Goal: Task Accomplishment & Management: Use online tool/utility

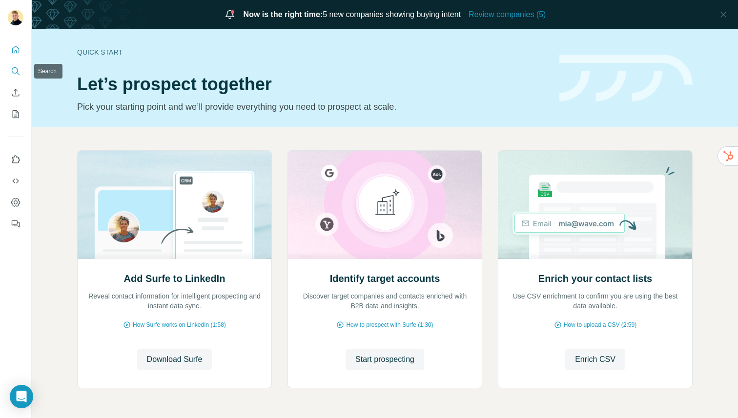
click at [16, 72] on icon "Search" at bounding box center [16, 71] width 10 height 10
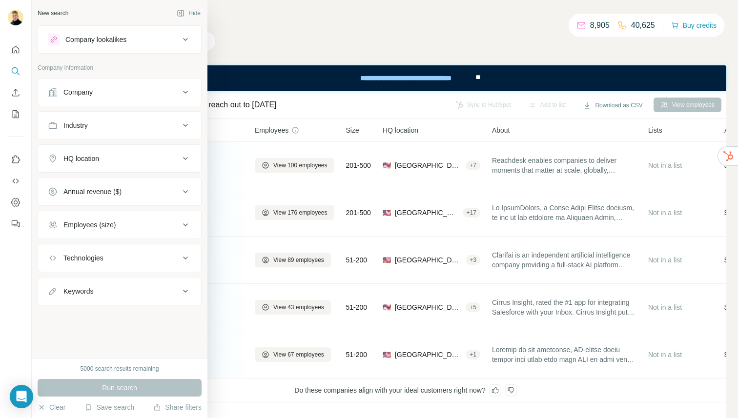
click at [110, 82] on button "Company" at bounding box center [119, 92] width 163 height 23
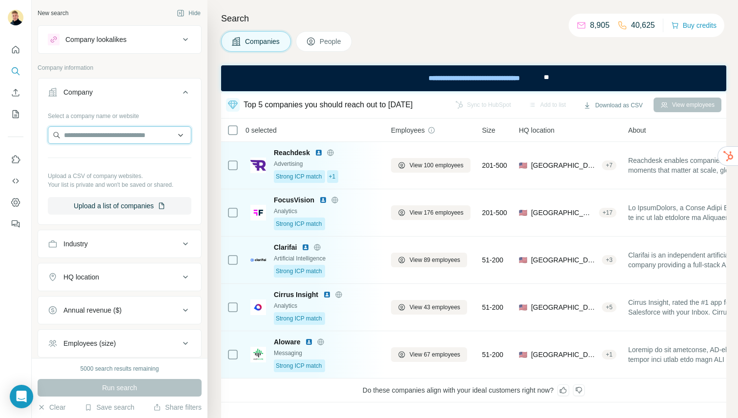
click at [101, 135] on input "text" at bounding box center [119, 135] width 143 height 18
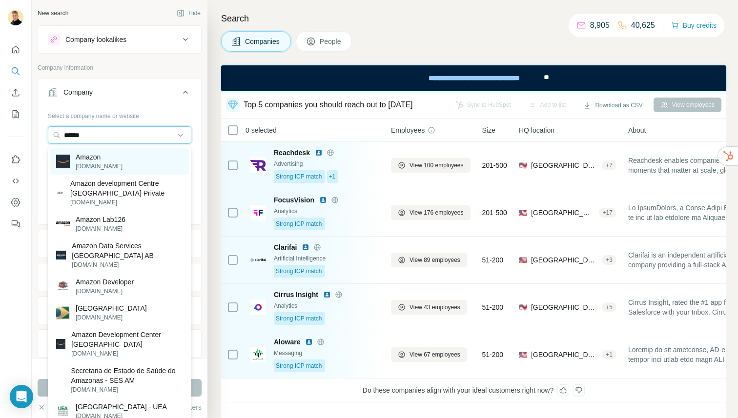
type input "******"
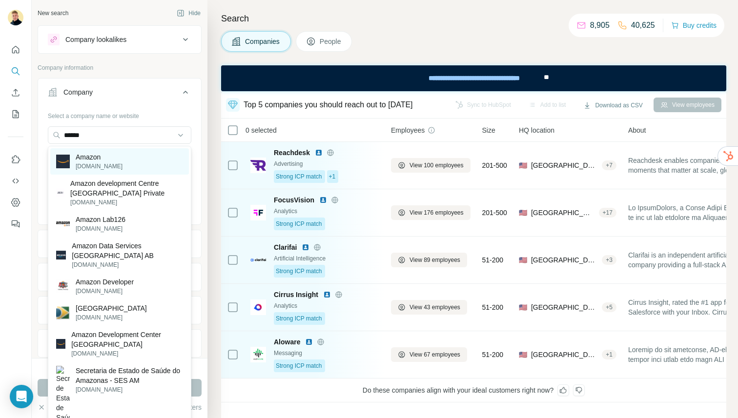
click at [119, 166] on div "Amazon [DOMAIN_NAME]" at bounding box center [119, 161] width 139 height 26
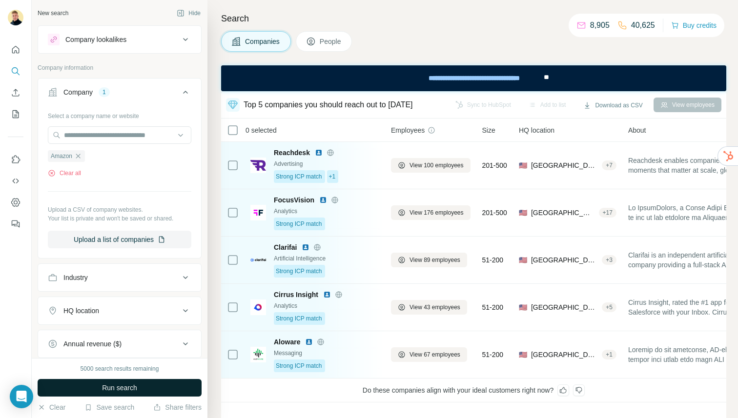
click at [137, 388] on span "Run search" at bounding box center [119, 388] width 35 height 10
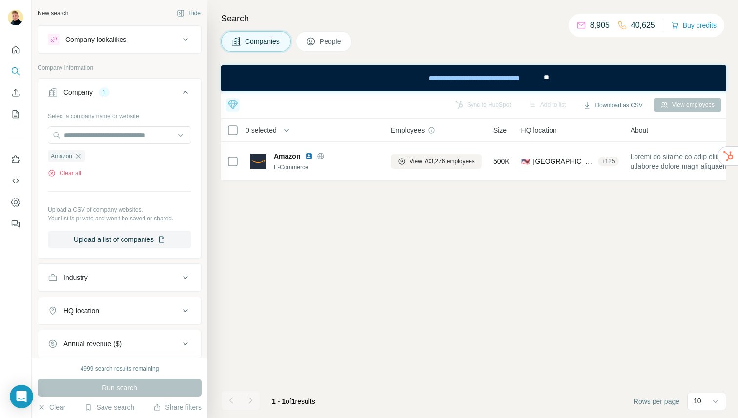
click at [315, 32] on button "People" at bounding box center [324, 41] width 57 height 20
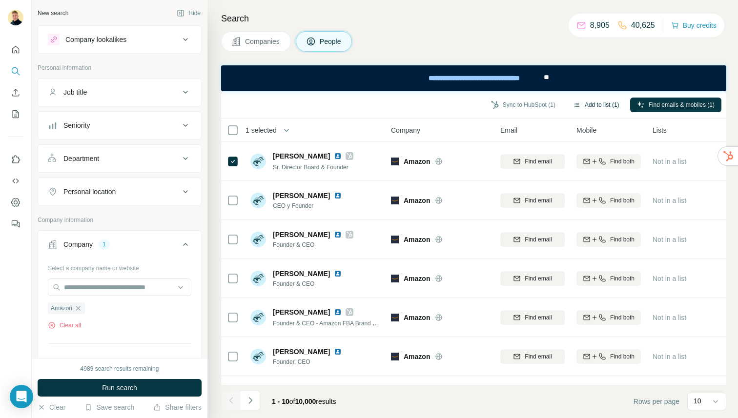
click at [588, 108] on button "Add to list (1)" at bounding box center [596, 105] width 60 height 15
click at [596, 99] on button "Add to list (1)" at bounding box center [596, 105] width 60 height 15
click at [591, 102] on button "Add to list (1)" at bounding box center [596, 105] width 60 height 15
click at [590, 102] on button "Add to list (1)" at bounding box center [596, 105] width 60 height 15
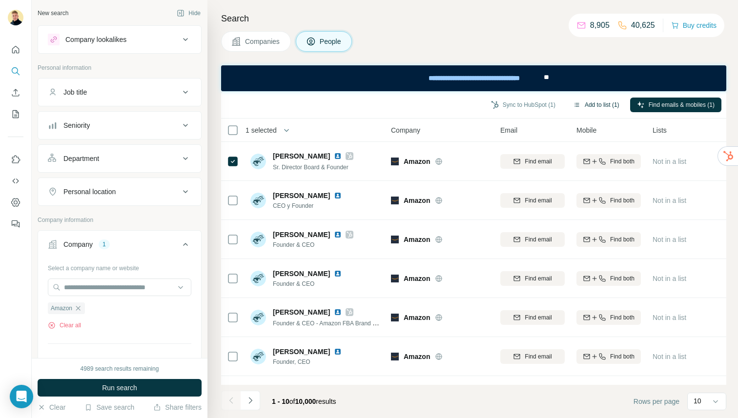
click at [589, 102] on button "Add to list (1)" at bounding box center [596, 105] width 60 height 15
click at [551, 106] on button "Sync to HubSpot (1)" at bounding box center [523, 105] width 78 height 15
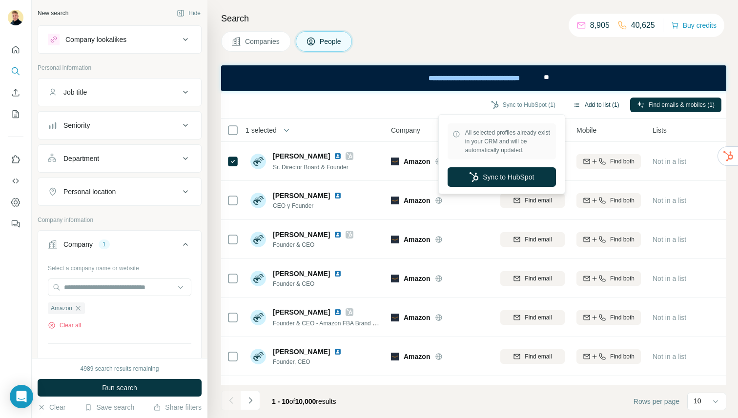
click at [578, 106] on icon "button" at bounding box center [577, 105] width 8 height 8
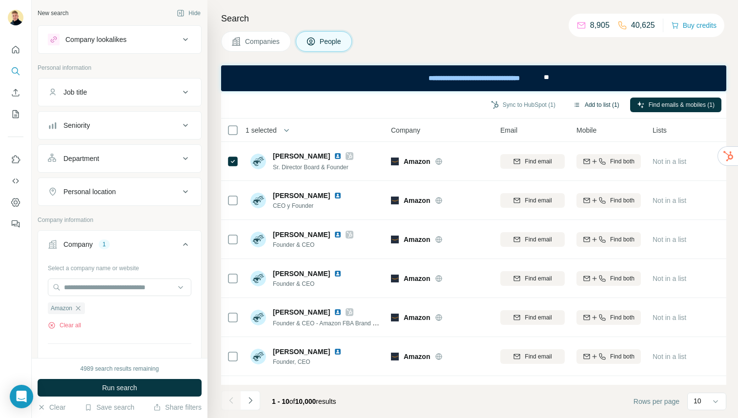
click at [599, 101] on button "Add to list (1)" at bounding box center [596, 105] width 60 height 15
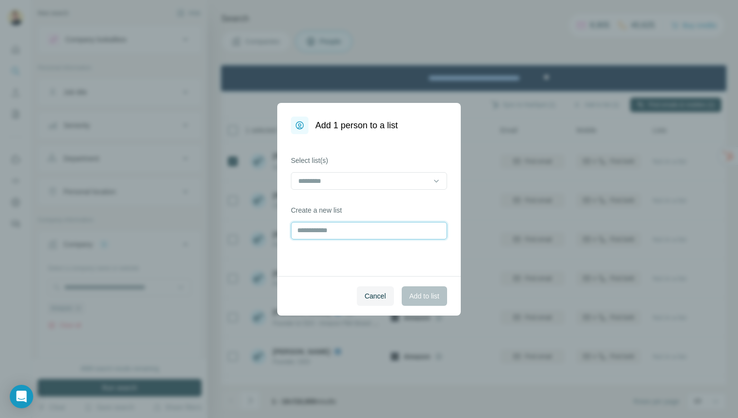
click at [334, 227] on input "text" at bounding box center [369, 231] width 156 height 18
type input "**********"
click at [422, 298] on span "Add to list" at bounding box center [424, 296] width 30 height 10
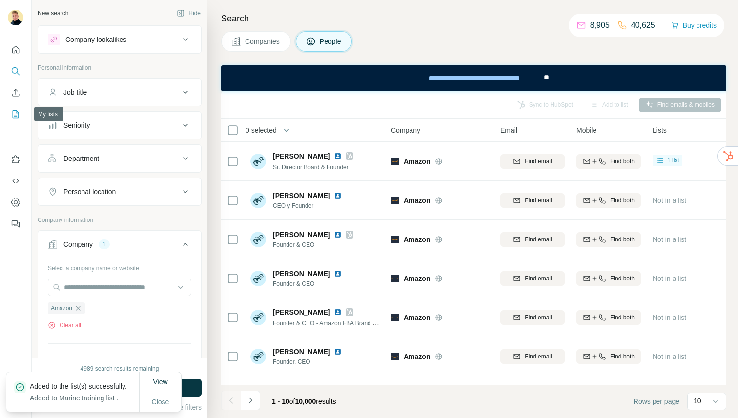
click at [13, 115] on icon "My lists" at bounding box center [16, 114] width 10 height 10
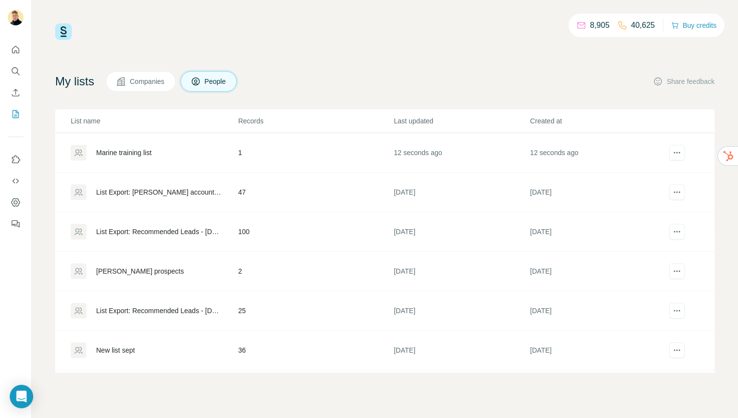
click at [135, 149] on div "Marine training list" at bounding box center [124, 153] width 56 height 10
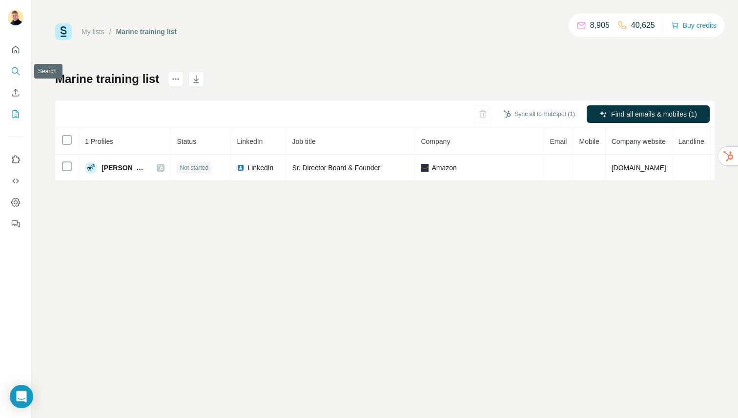
click at [15, 67] on icon "Search" at bounding box center [16, 71] width 10 height 10
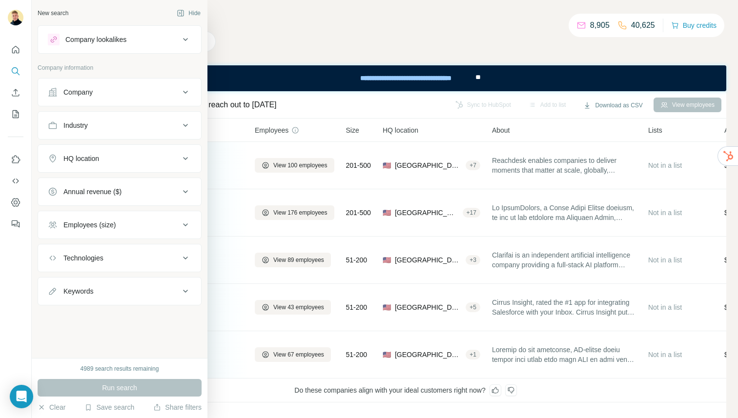
click at [96, 84] on button "Company" at bounding box center [119, 92] width 163 height 23
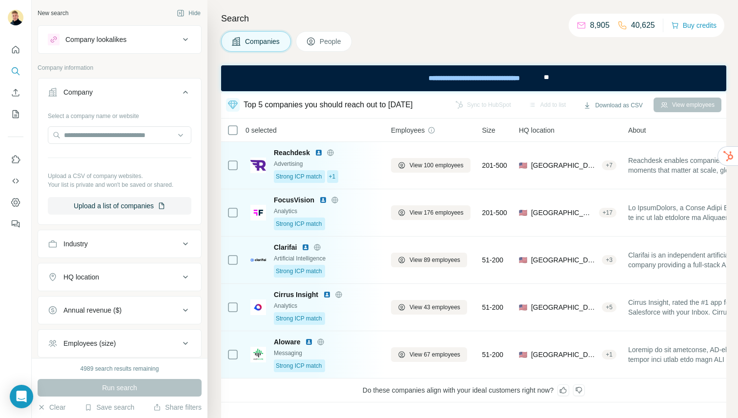
click at [341, 41] on span "People" at bounding box center [331, 42] width 22 height 10
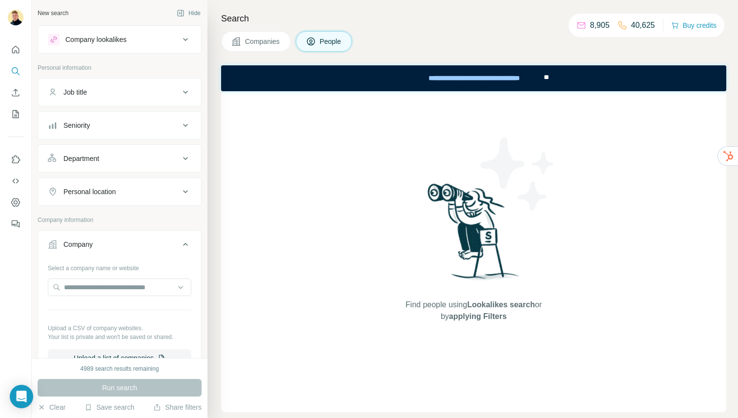
click at [116, 99] on button "Job title" at bounding box center [119, 92] width 163 height 23
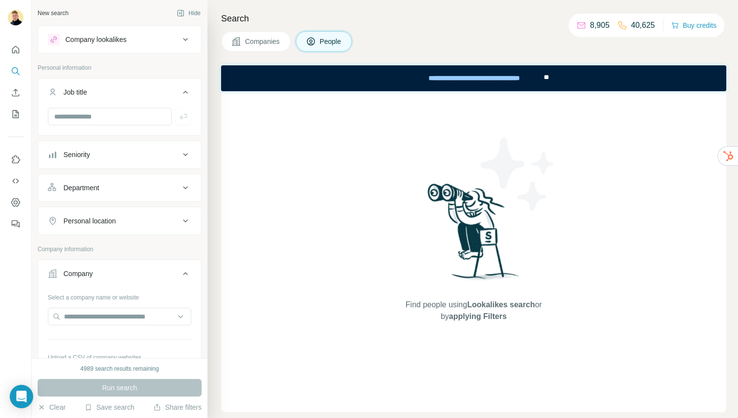
click at [136, 45] on div "Company lookalikes" at bounding box center [114, 40] width 132 height 12
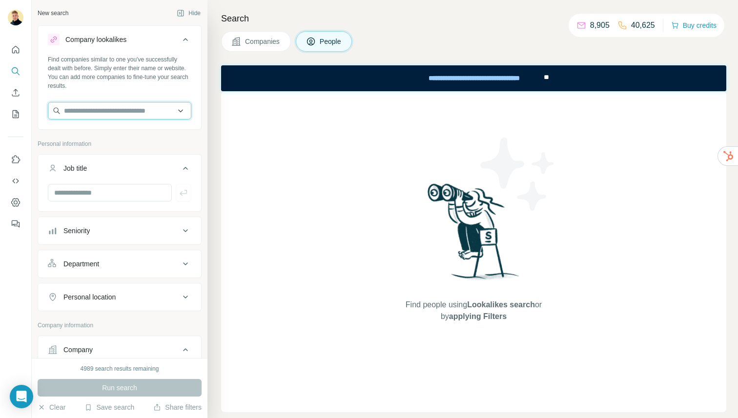
click at [102, 112] on input "text" at bounding box center [119, 111] width 143 height 18
type input "*"
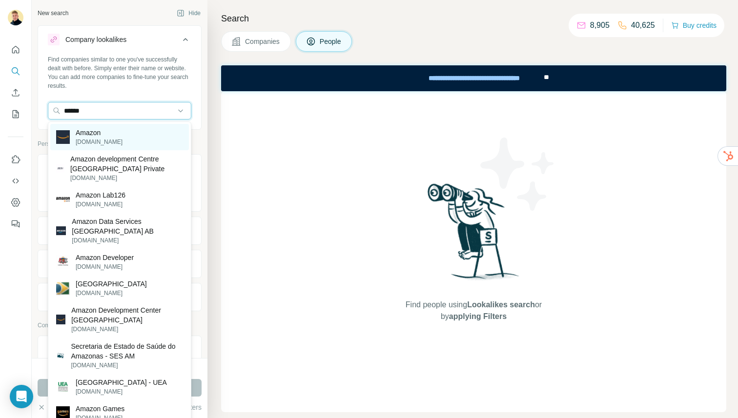
type input "******"
click at [87, 130] on p "Amazon" at bounding box center [99, 133] width 47 height 10
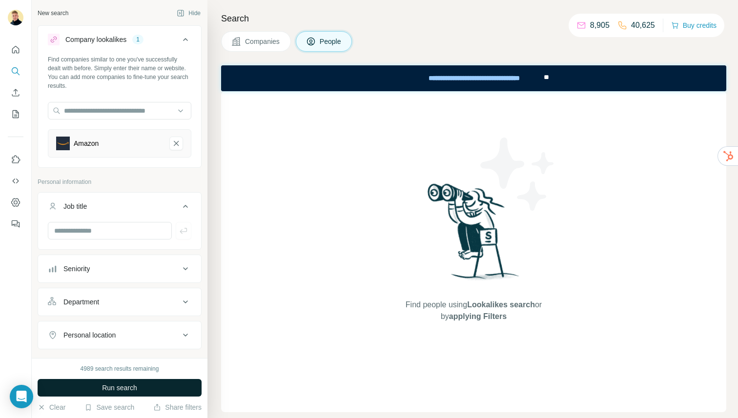
click at [112, 395] on button "Run search" at bounding box center [120, 388] width 164 height 18
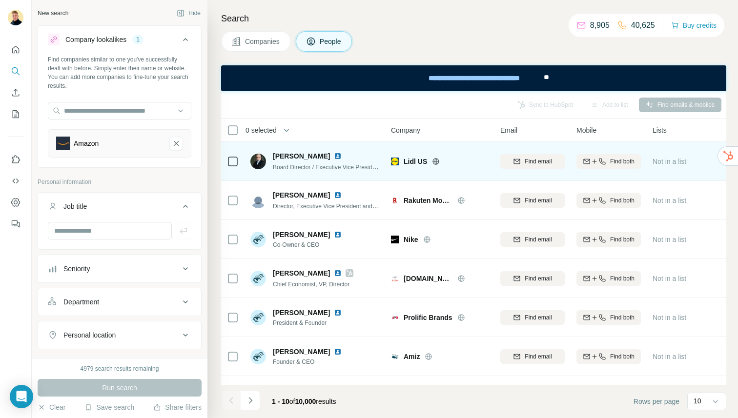
click at [340, 158] on img at bounding box center [338, 156] width 8 height 8
click at [340, 157] on img at bounding box center [338, 156] width 8 height 8
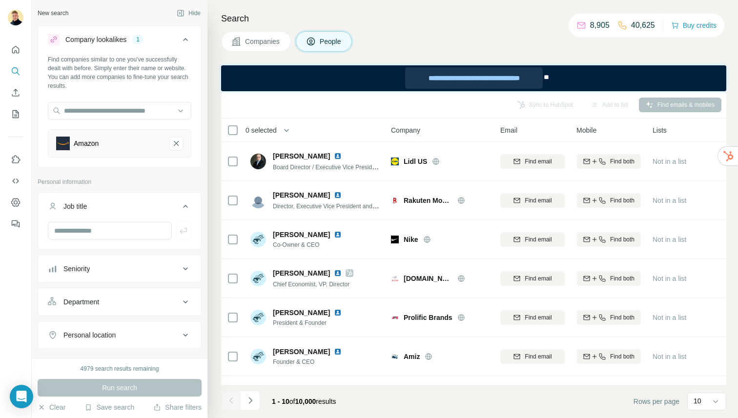
click at [477, 79] on div "**********" at bounding box center [474, 77] width 138 height 21
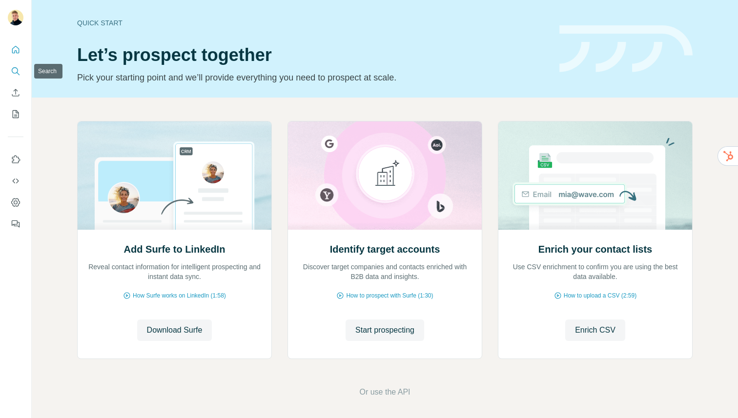
click at [17, 72] on icon "Search" at bounding box center [15, 70] width 6 height 6
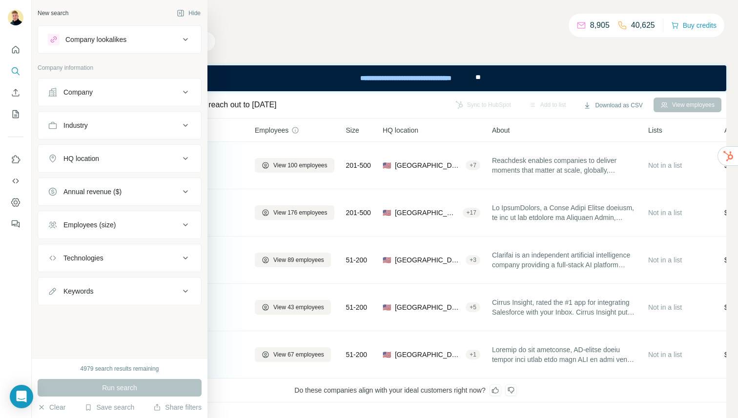
click at [140, 42] on div "Company lookalikes" at bounding box center [114, 40] width 132 height 12
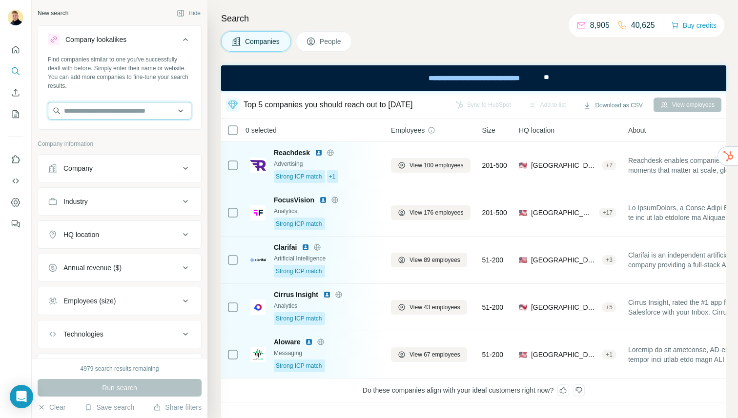
click at [132, 113] on input "text" at bounding box center [119, 111] width 143 height 18
click at [131, 168] on div "Company" at bounding box center [114, 168] width 132 height 10
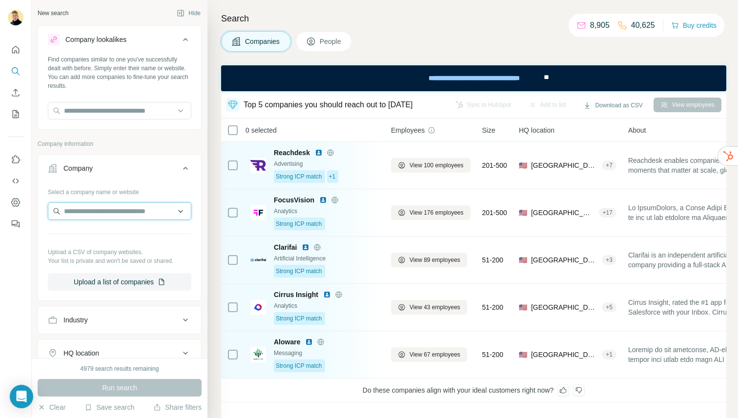
click at [112, 212] on input "text" at bounding box center [119, 212] width 143 height 18
